Goal: Information Seeking & Learning: Learn about a topic

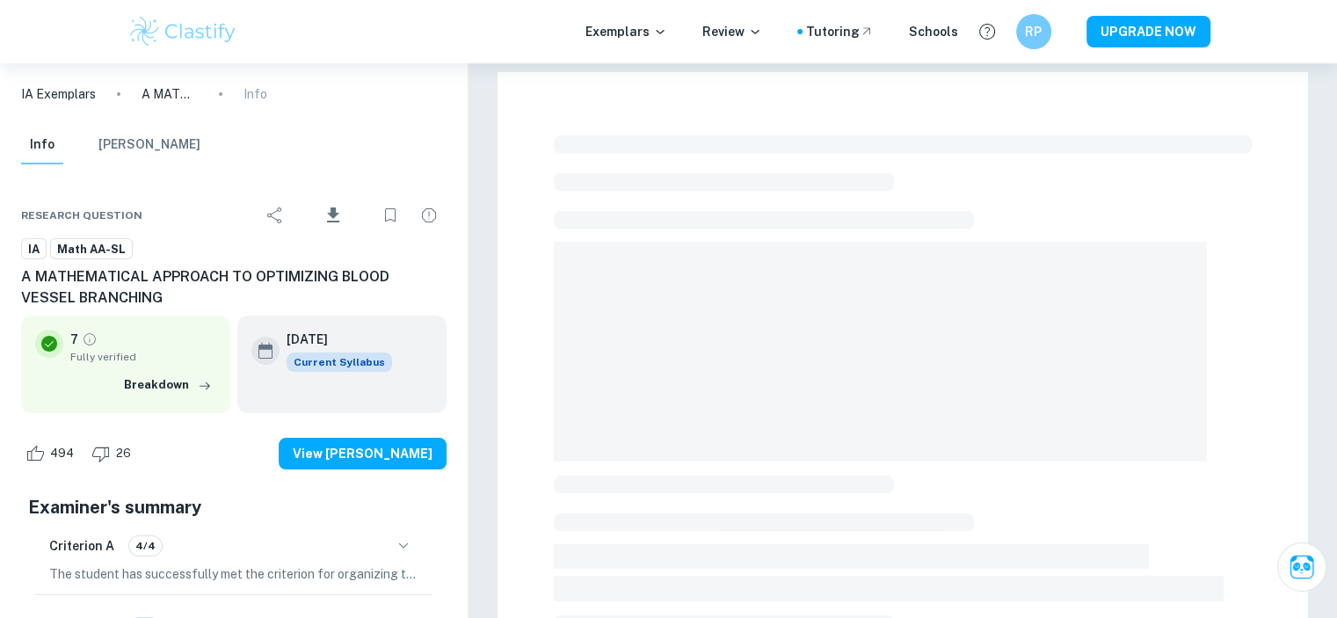
checkbox input "true"
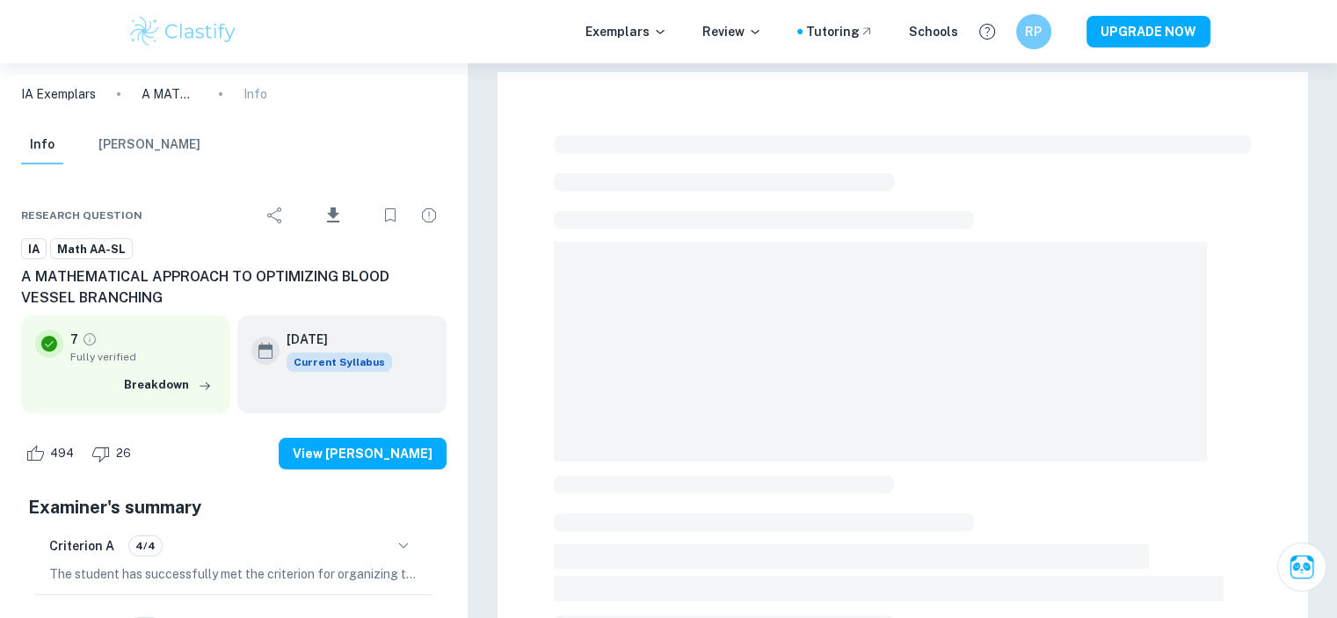
scroll to position [608, 0]
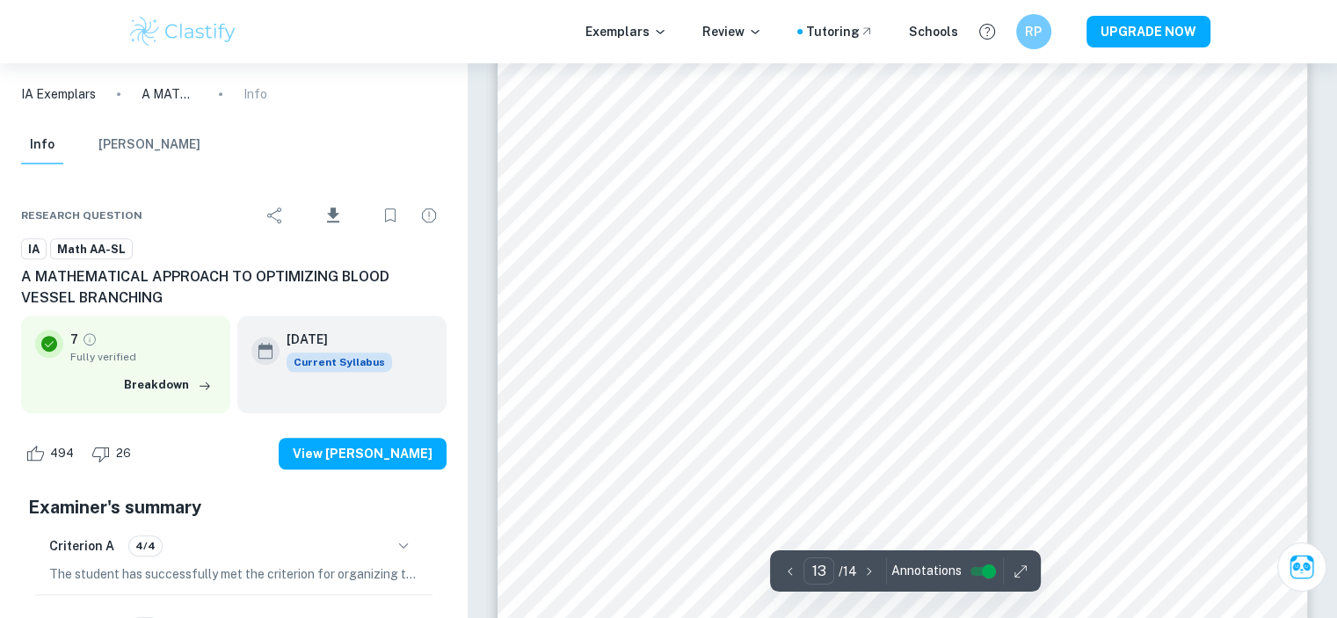
type input "14"
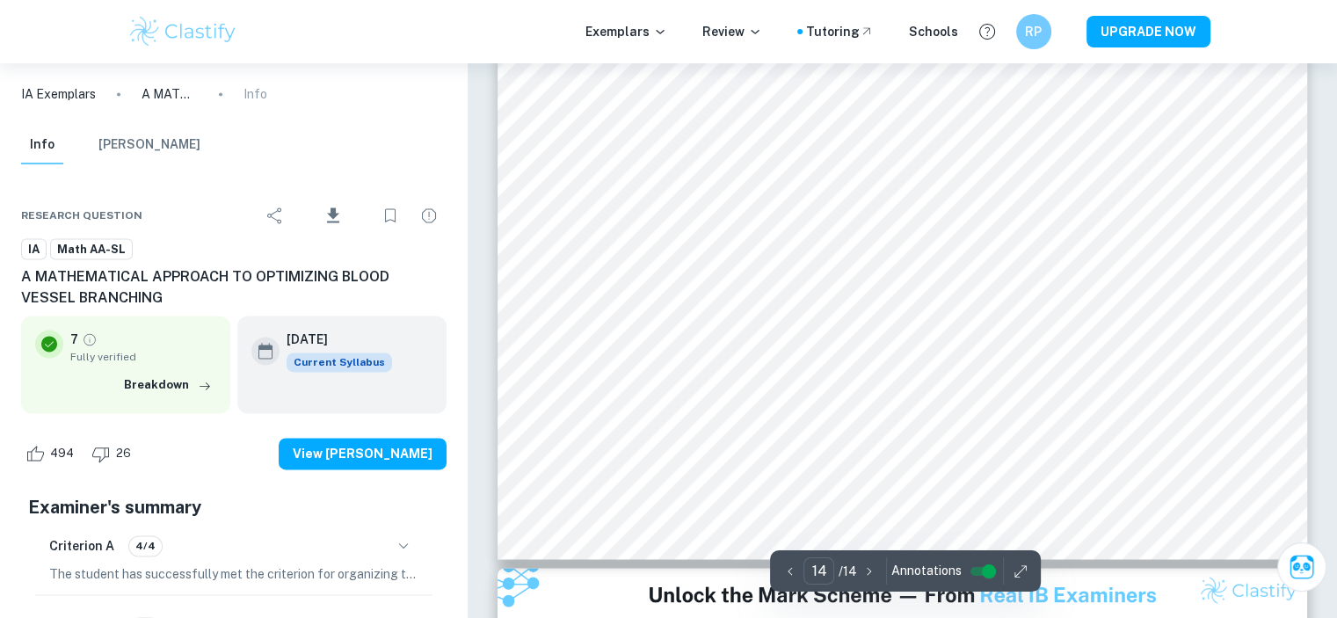
scroll to position [16010, 0]
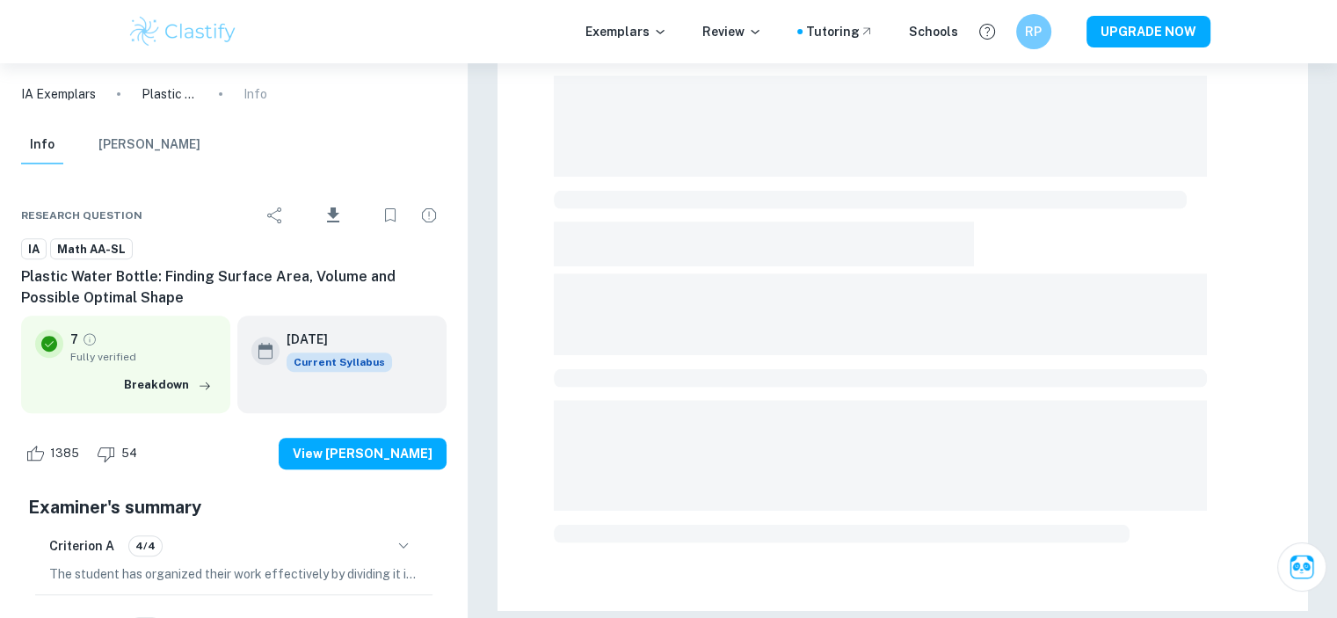
scroll to position [608, 0]
checkbox input "true"
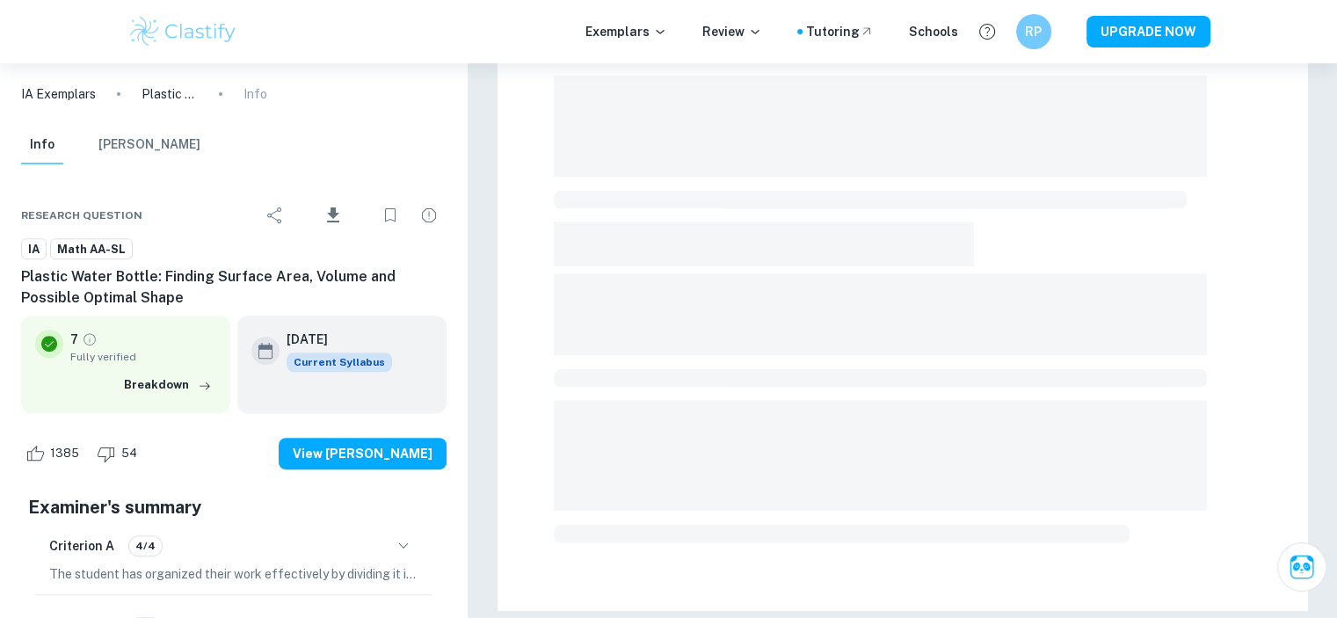
checkbox input "true"
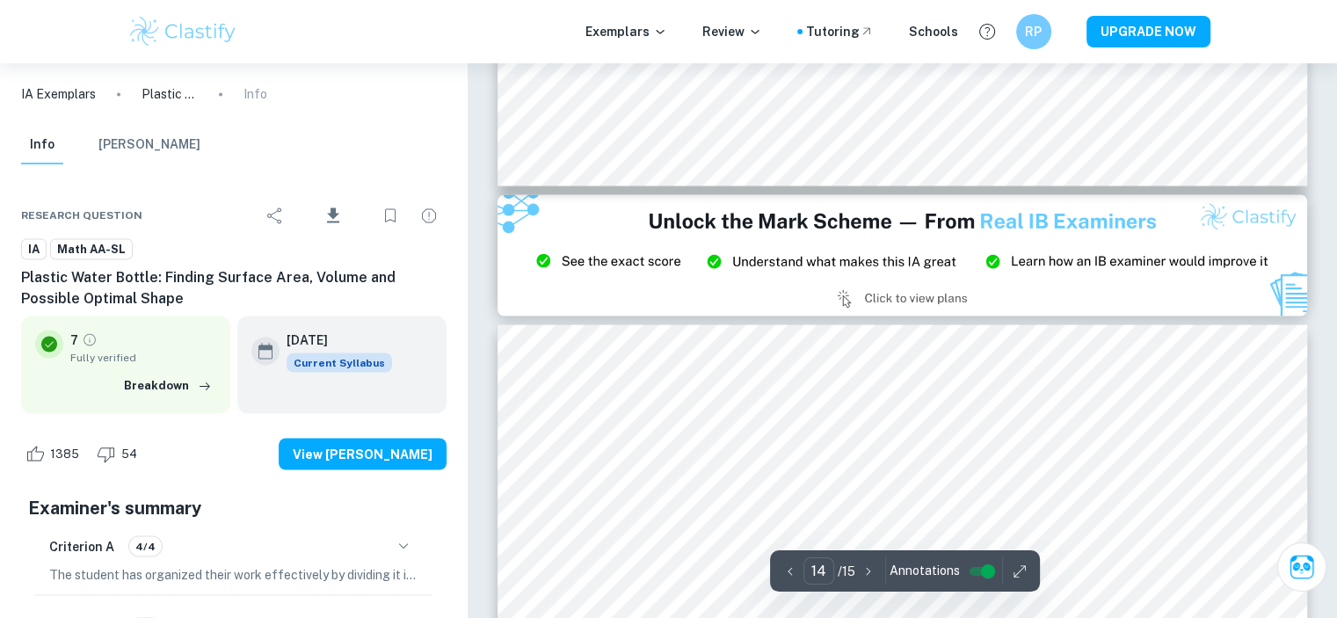
type input "15"
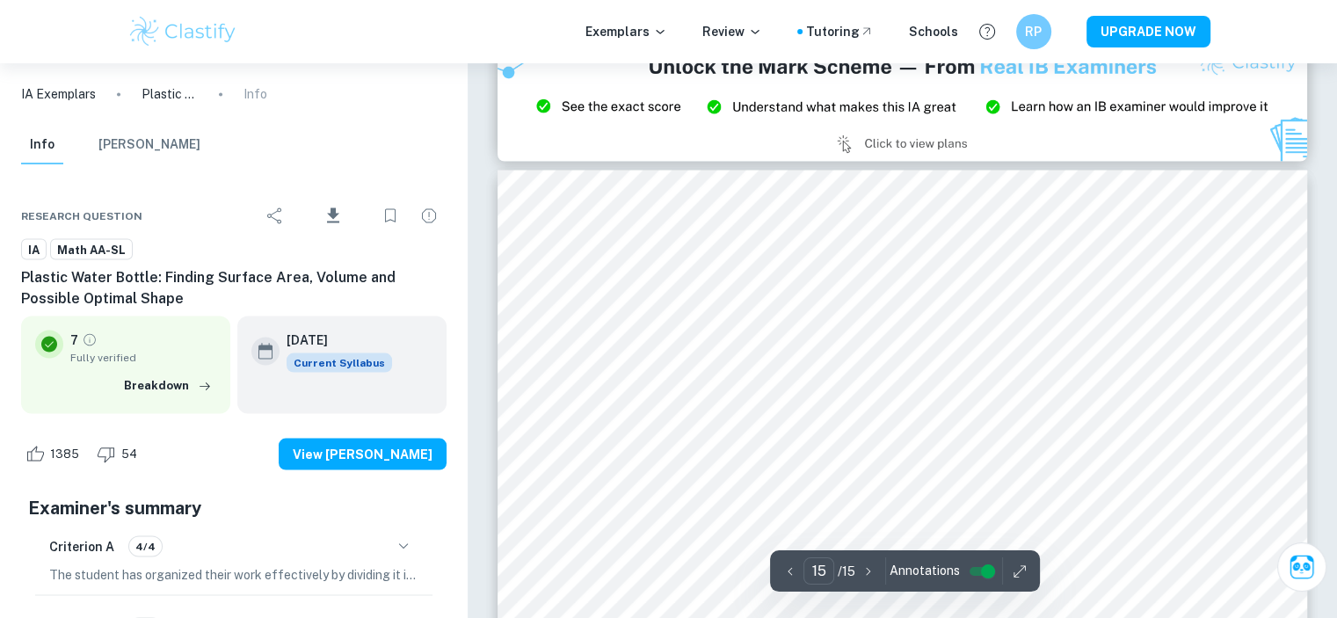
scroll to position [16626, 0]
